Goal: Transaction & Acquisition: Book appointment/travel/reservation

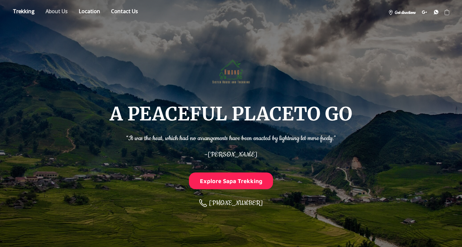
click at [61, 12] on link "About" at bounding box center [57, 12] width 32 height 11
click at [31, 11] on link "Store" at bounding box center [23, 12] width 31 height 11
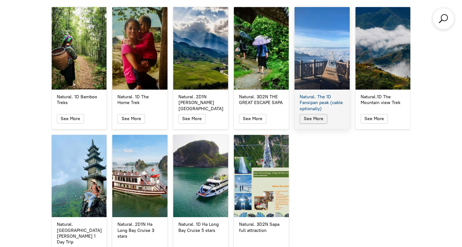
scroll to position [1134, 0]
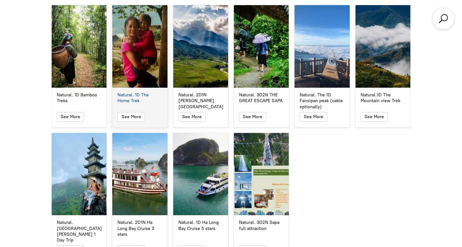
click at [129, 92] on div "Natural. 1D The Home Trek" at bounding box center [139, 98] width 45 height 12
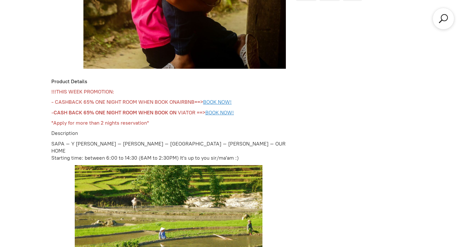
scroll to position [338, 0]
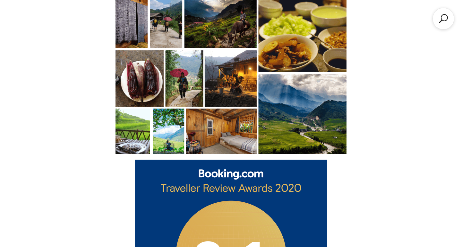
scroll to position [1134, 0]
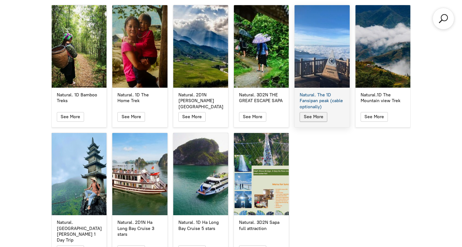
click at [320, 114] on span "See More" at bounding box center [314, 116] width 20 height 5
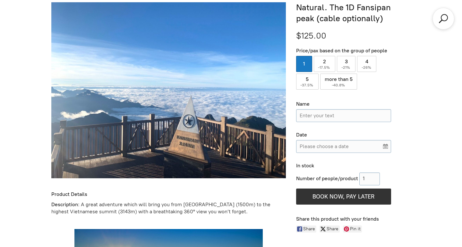
scroll to position [255, 0]
click at [327, 62] on label "2 ( -17.5% )" at bounding box center [325, 64] width 22 height 16
click at [327, 62] on input "2 ( -17.5% )" at bounding box center [325, 64] width 22 height 16
radio input "true"
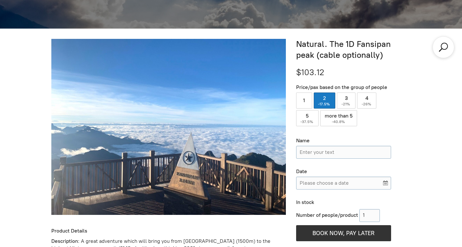
scroll to position [218, 0]
